Goal: Task Accomplishment & Management: Manage account settings

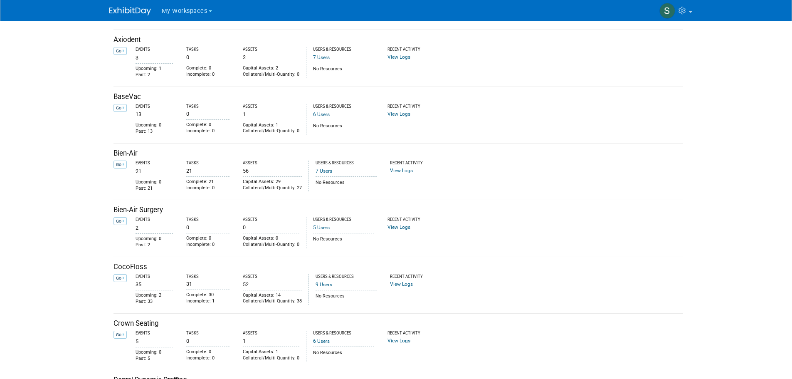
click at [192, 10] on span "My Workspaces" at bounding box center [185, 10] width 46 height 7
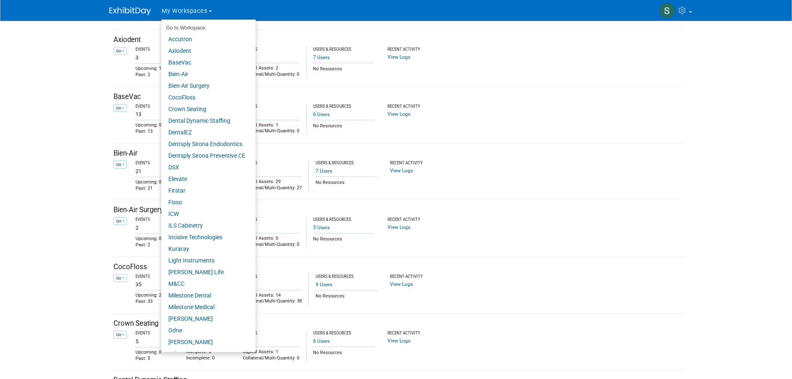
scroll to position [33, 0]
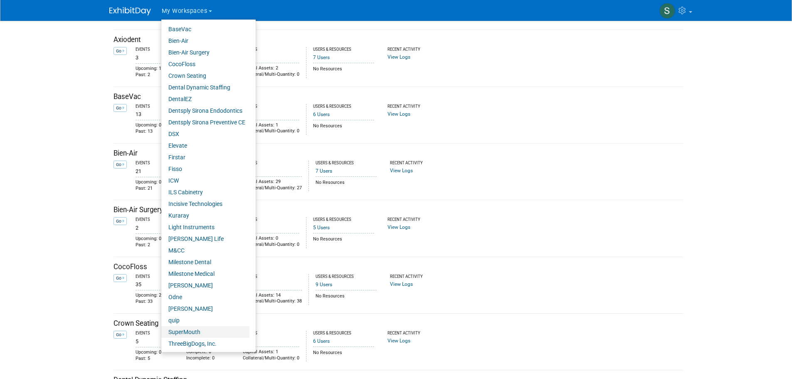
click at [185, 328] on link "SuperMouth" at bounding box center [205, 332] width 88 height 12
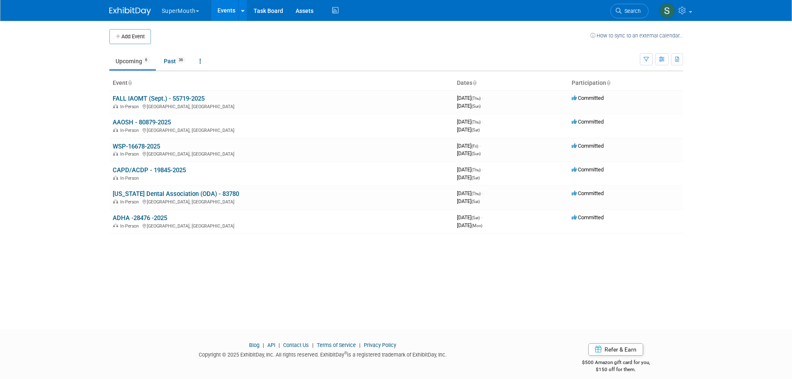
click at [154, 97] on link "FALL IAOMT (Sept.) - 55719-2025" at bounding box center [159, 98] width 92 height 7
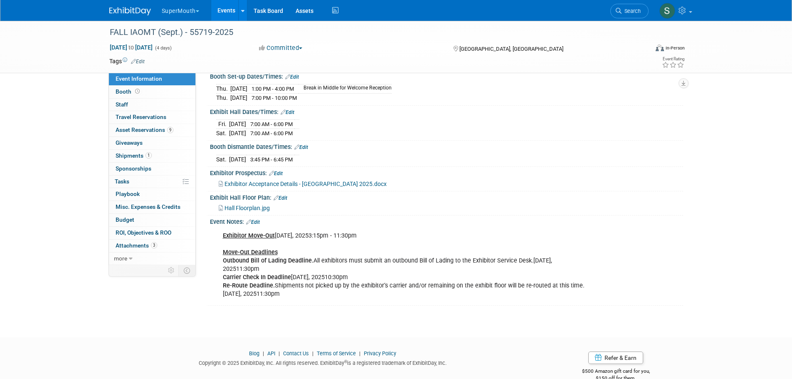
scroll to position [346, 0]
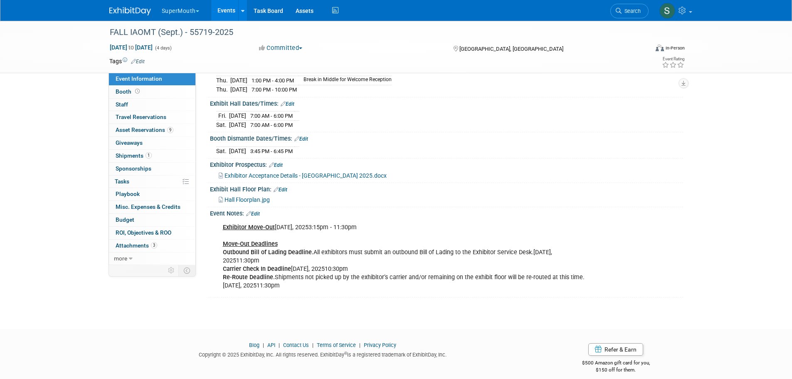
click at [232, 10] on link "Events" at bounding box center [226, 10] width 30 height 21
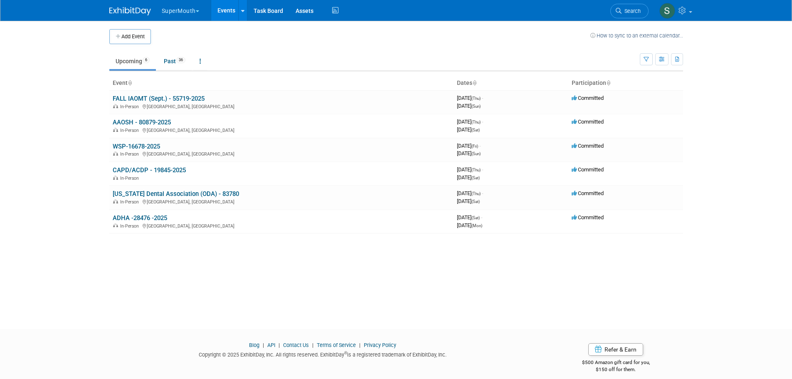
click at [141, 148] on link "WSP-16678-2025" at bounding box center [136, 146] width 47 height 7
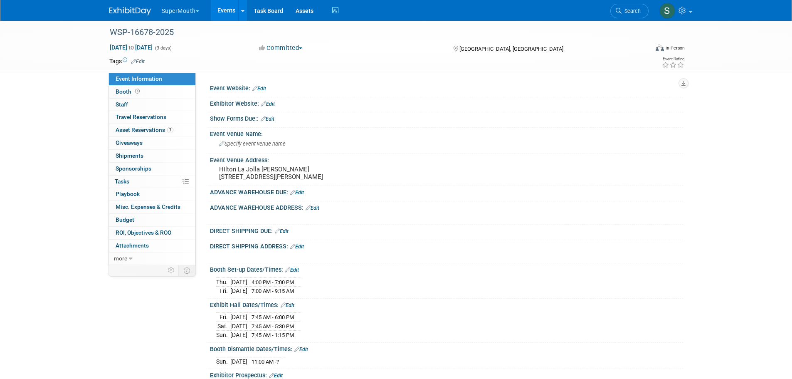
drag, startPoint x: 272, startPoint y: 185, endPoint x: 217, endPoint y: 168, distance: 57.6
click at [217, 168] on div "Hilton La Jolla Torrey Pines 10950 N Torrey Pines Rd La Jolla CA 92037" at bounding box center [308, 172] width 185 height 19
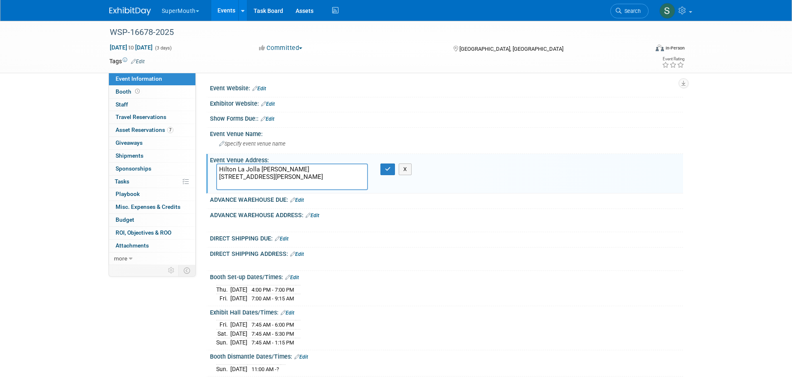
click at [267, 185] on textarea "Hilton La Jolla Torrey Pines 10950 N Torrey Pines Rd La Jolla CA 92037" at bounding box center [292, 176] width 152 height 27
drag, startPoint x: 272, startPoint y: 184, endPoint x: 229, endPoint y: 170, distance: 44.7
click at [218, 170] on textarea "Hilton La Jolla Torrey Pines 10950 N Torrey Pines Rd La Jolla CA 92037" at bounding box center [292, 176] width 152 height 27
type textarea "https://docs.google.com/spreadsheets/d/1U94KwljgrjPDEm9sgOEw1Vi2UmmYGab5-9BOq7M…"
click at [321, 183] on textarea "https://docs.google.com/spreadsheets/d/1U94KwljgrjPDEm9sgOEw1Vi2UmmYGab5-9BOq7M…" at bounding box center [292, 176] width 152 height 27
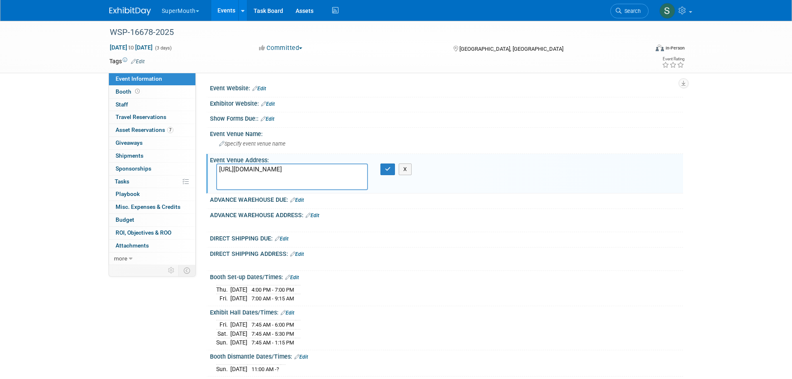
click at [482, 277] on div "Booth Set-up Dates/Times: Edit" at bounding box center [446, 276] width 473 height 11
drag, startPoint x: 311, startPoint y: 186, endPoint x: 187, endPoint y: 169, distance: 124.6
click at [187, 169] on div "Event Information Event Info Booth Booth 0 Staff 0 Staff 0 Travel Reservations …" at bounding box center [396, 226] width 586 height 411
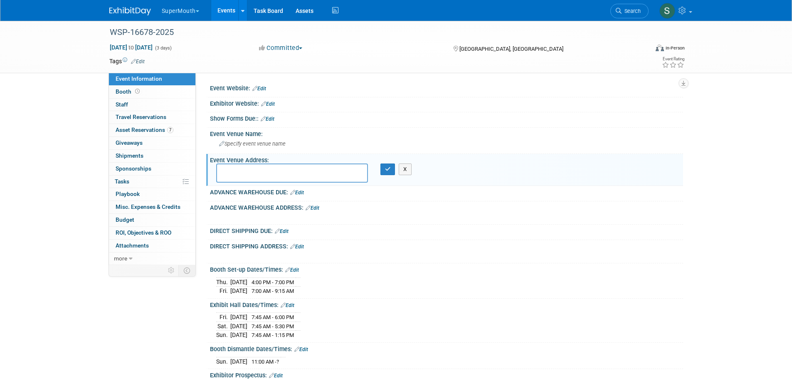
click at [260, 168] on textarea at bounding box center [292, 172] width 152 height 19
paste textarea "HILTON LA JOLLA TORREY PINES WSP/AMED Annual Session YOUR COMPANY NAME /Grande …"
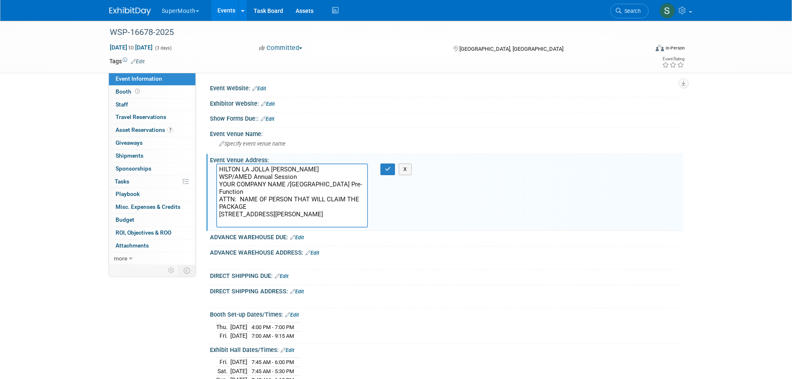
type textarea "HILTON LA JOLLA TORREY PINES WSP/AMED Annual Session YOUR COMPANY NAME /Grande …"
click at [388, 168] on icon "button" at bounding box center [388, 168] width 6 height 5
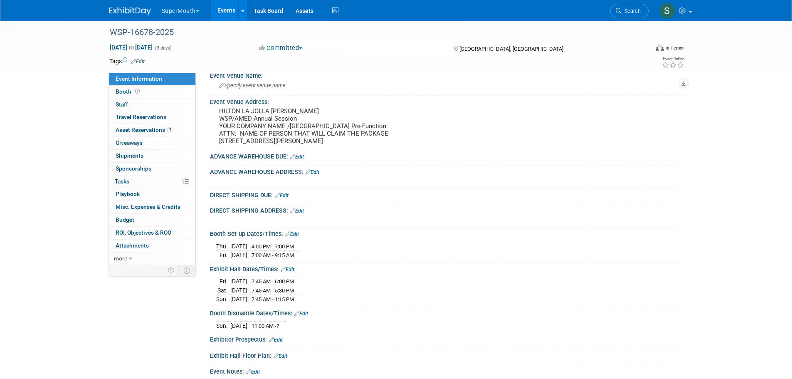
scroll to position [55, 0]
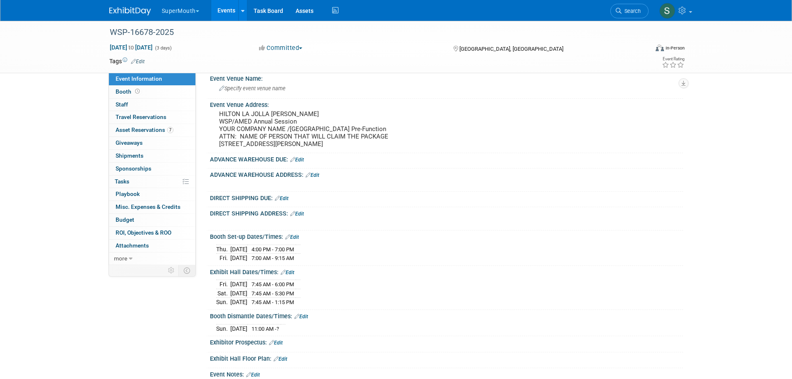
click at [126, 91] on span "Booth" at bounding box center [129, 91] width 26 height 7
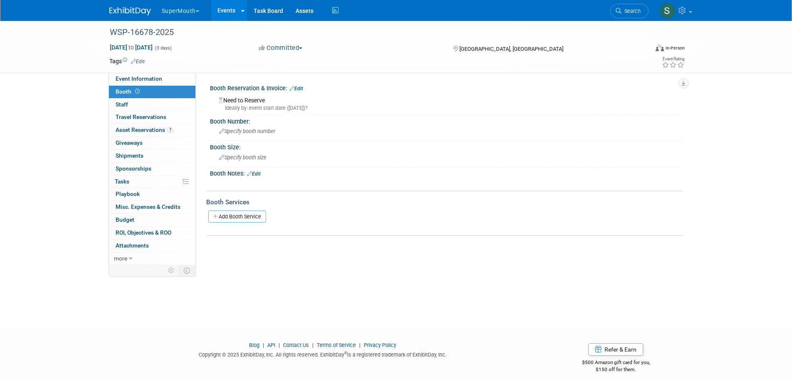
click at [133, 80] on span "Event Information" at bounding box center [139, 78] width 47 height 7
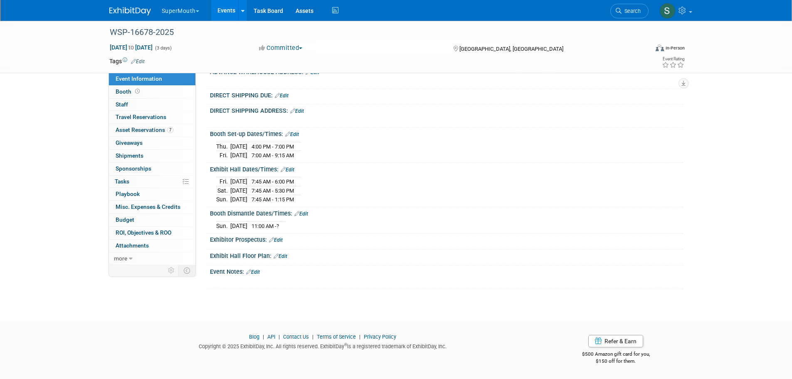
scroll to position [53, 0]
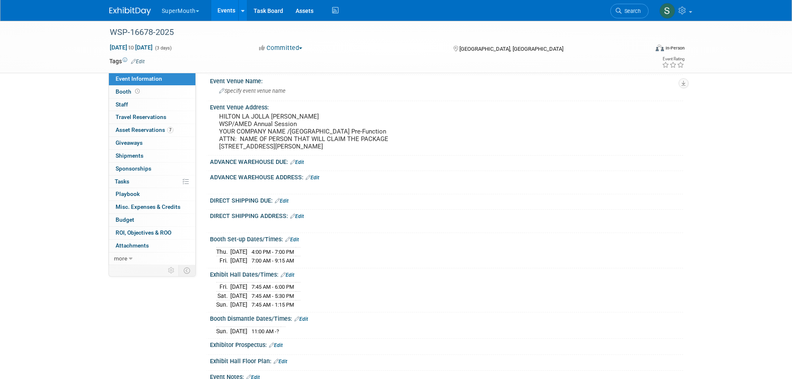
click at [116, 92] on span "Booth" at bounding box center [129, 91] width 26 height 7
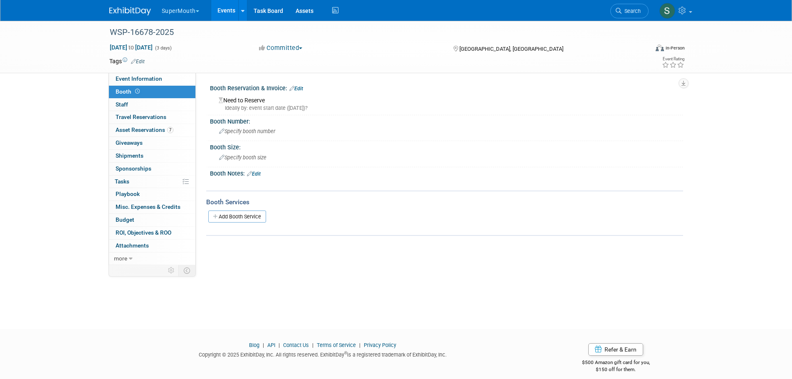
click at [228, 16] on link "Events" at bounding box center [226, 10] width 30 height 21
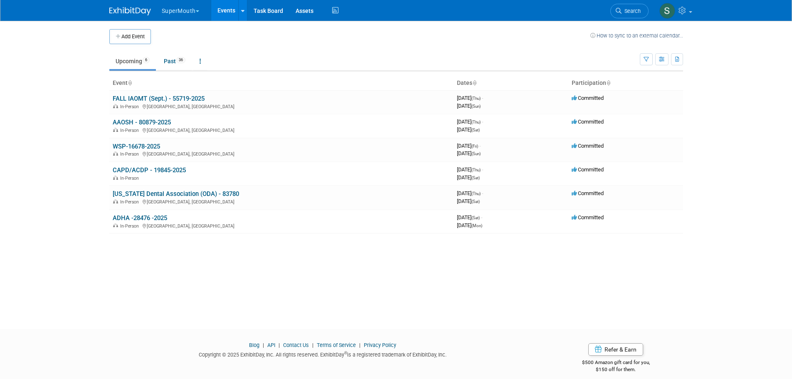
click at [164, 122] on link "AAOSH - 80879-2025" at bounding box center [142, 122] width 58 height 7
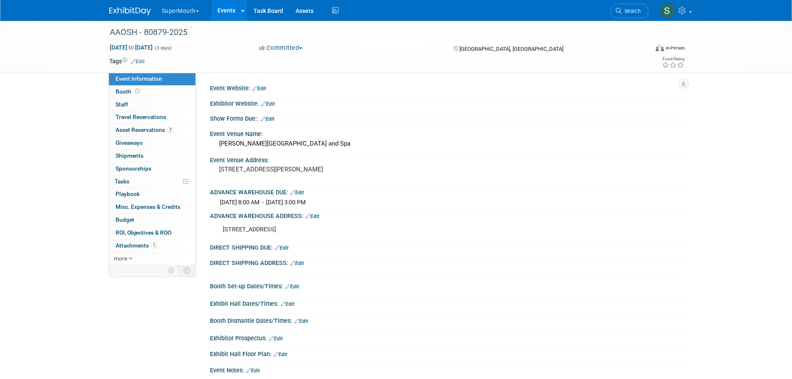
click at [125, 91] on span "Booth" at bounding box center [129, 91] width 26 height 7
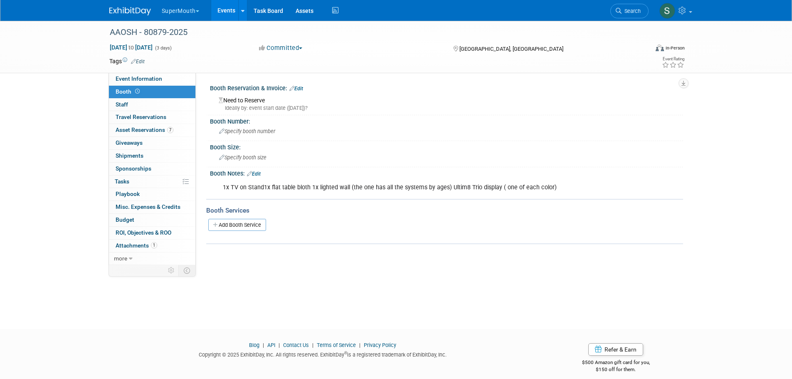
click at [156, 80] on span "Event Information" at bounding box center [139, 78] width 47 height 7
